Goal: Task Accomplishment & Management: Manage account settings

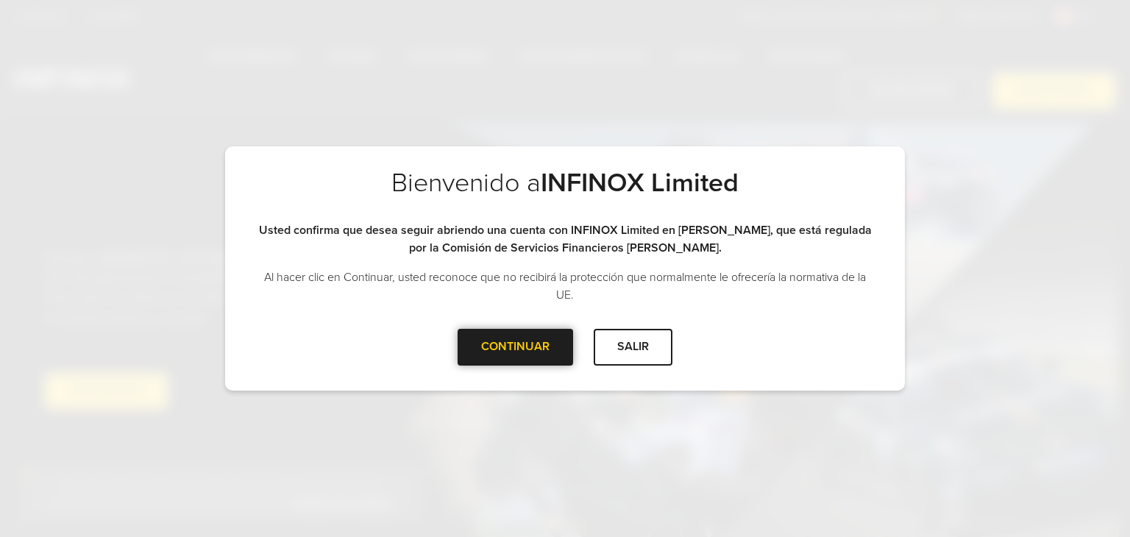
click at [516, 347] on div at bounding box center [516, 347] width 0 height 0
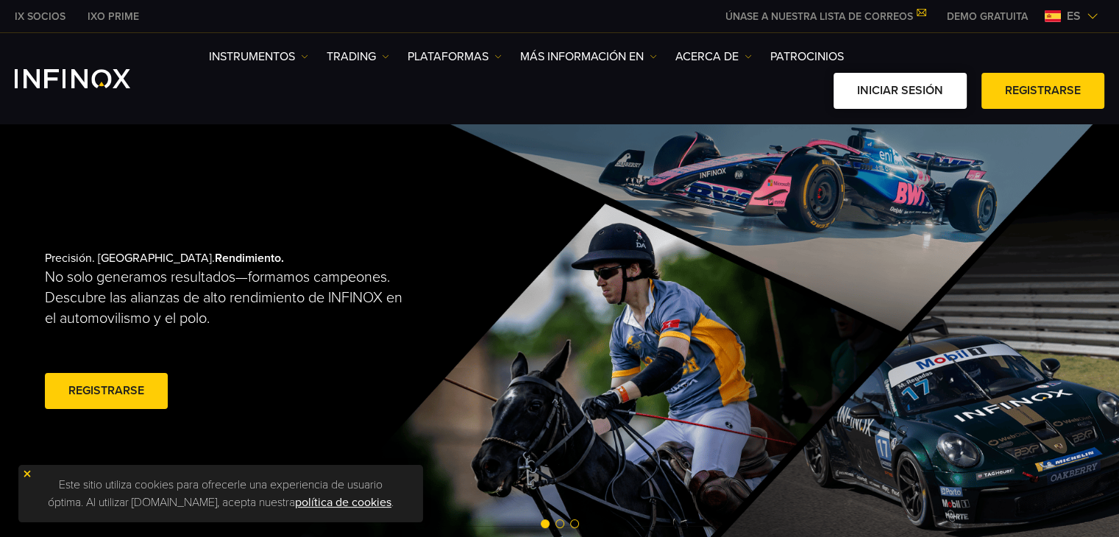
click at [884, 83] on link "Iniciar sesión" at bounding box center [899, 91] width 133 height 36
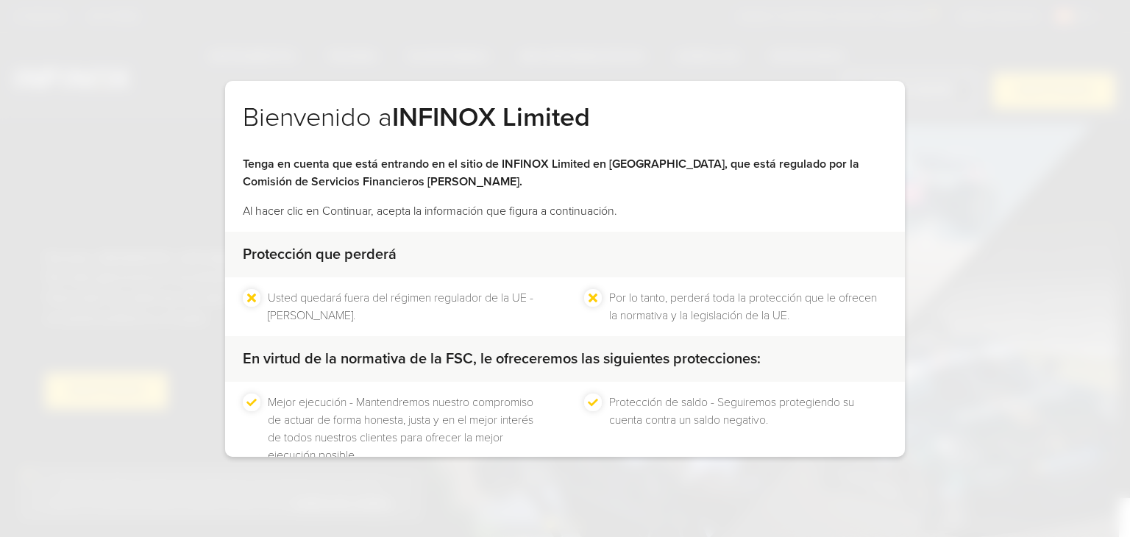
scroll to position [94, 0]
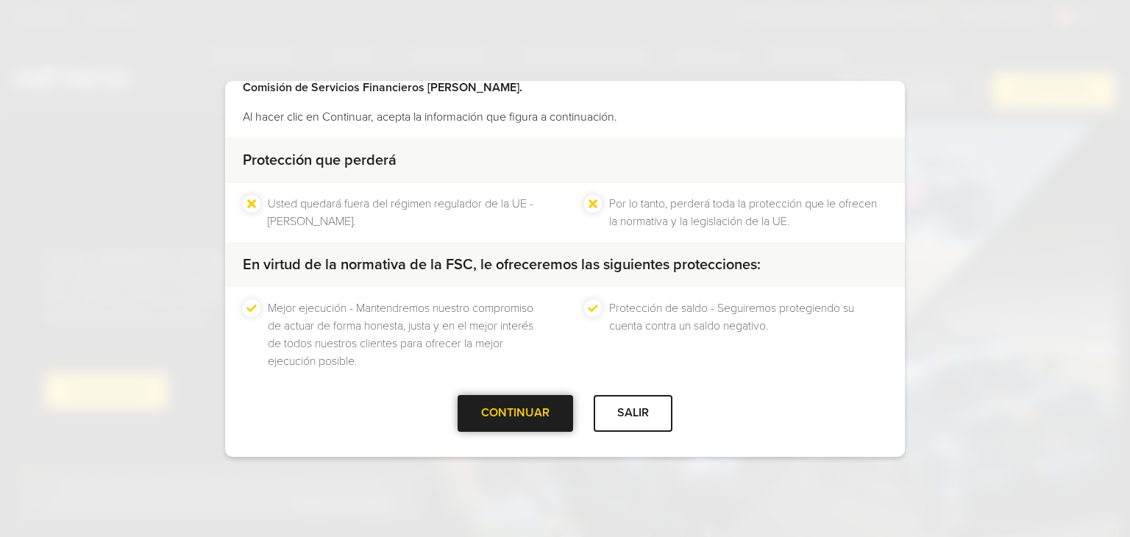
click at [516, 413] on div at bounding box center [516, 413] width 0 height 0
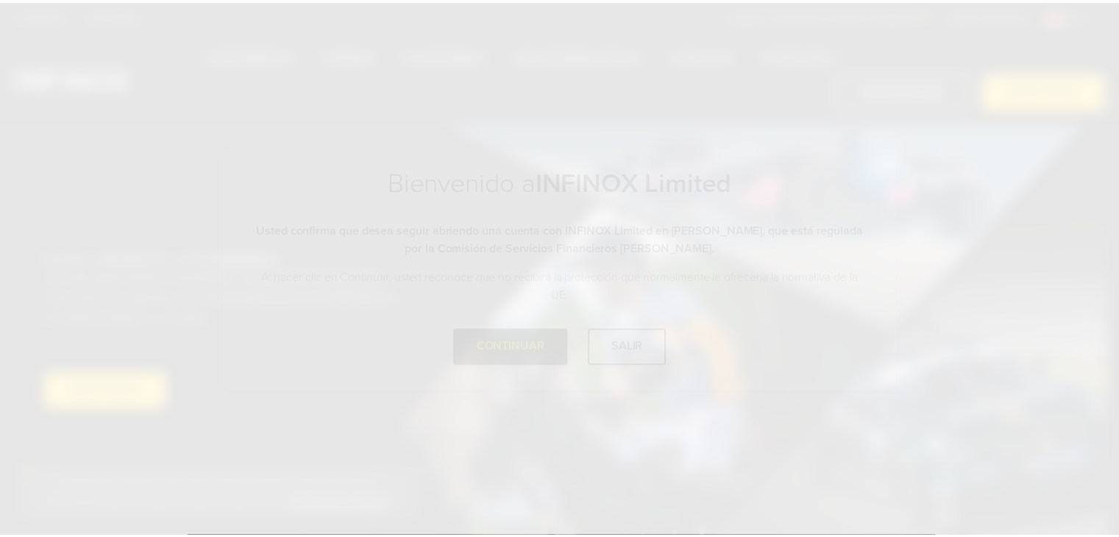
scroll to position [0, 0]
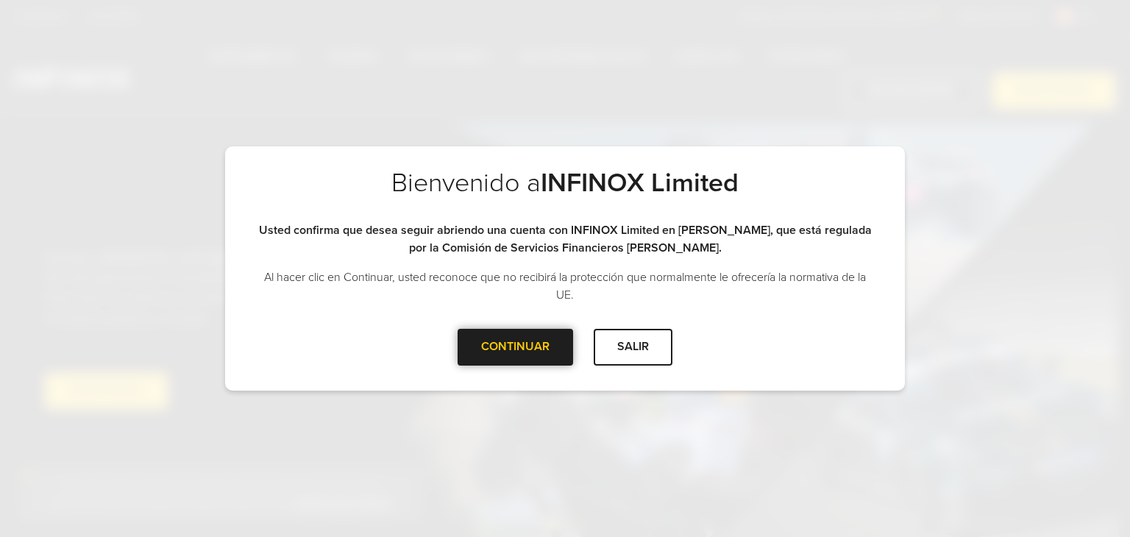
click at [516, 347] on div at bounding box center [516, 347] width 0 height 0
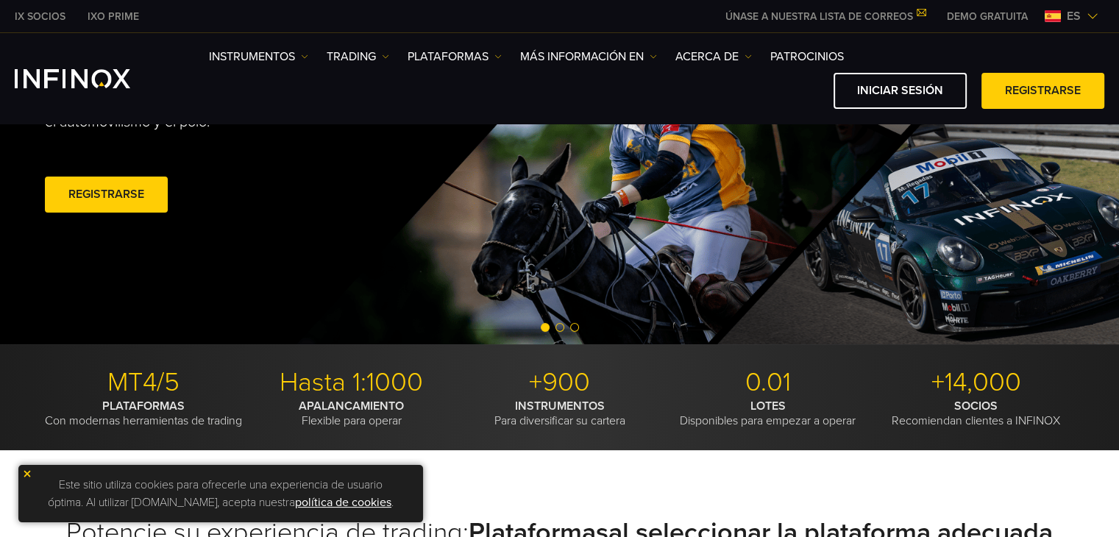
scroll to position [368, 0]
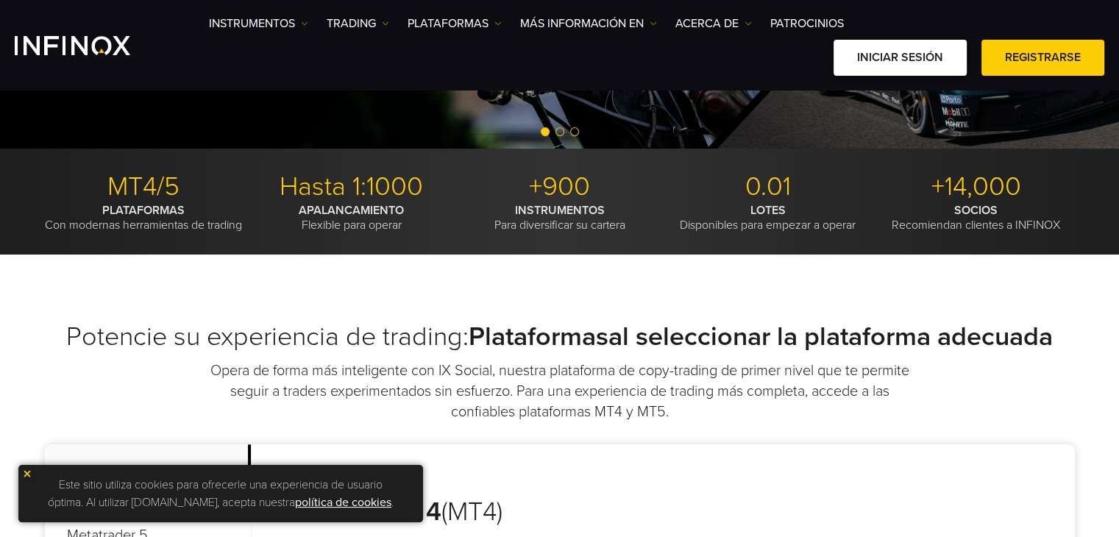
click at [912, 57] on link "Iniciar sesión" at bounding box center [899, 58] width 133 height 36
